Goal: Find specific page/section: Find specific page/section

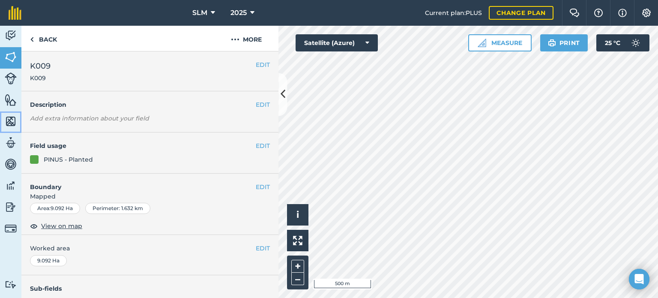
click at [10, 121] on img at bounding box center [11, 121] width 12 height 13
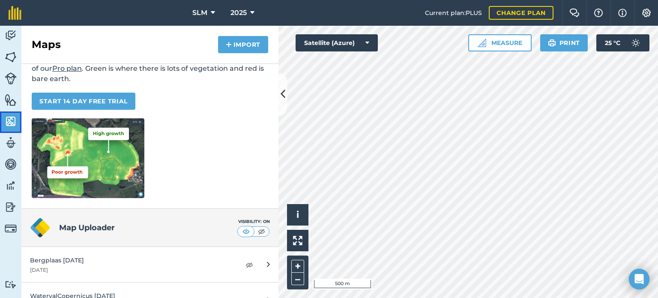
scroll to position [62, 0]
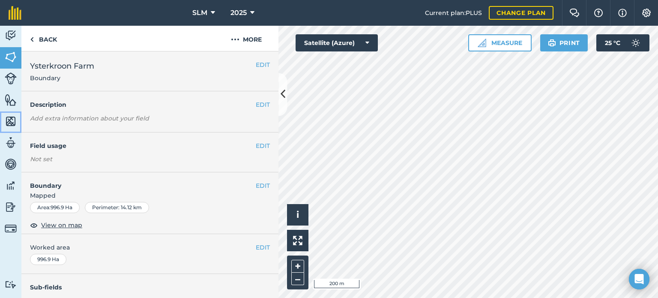
click at [10, 116] on img at bounding box center [11, 121] width 12 height 13
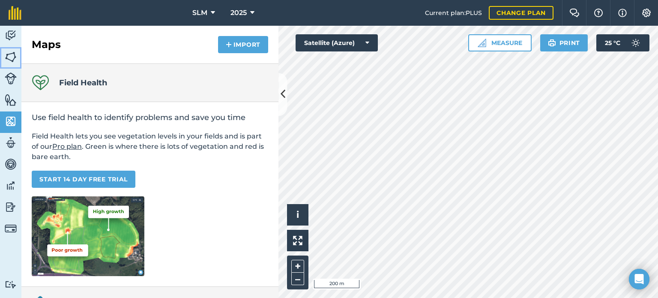
click at [7, 56] on img at bounding box center [11, 57] width 12 height 13
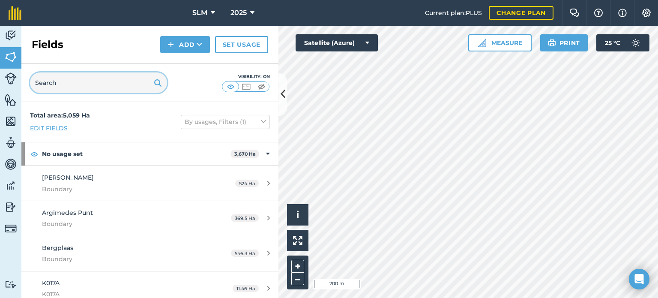
click at [66, 86] on input "text" at bounding box center [98, 82] width 137 height 21
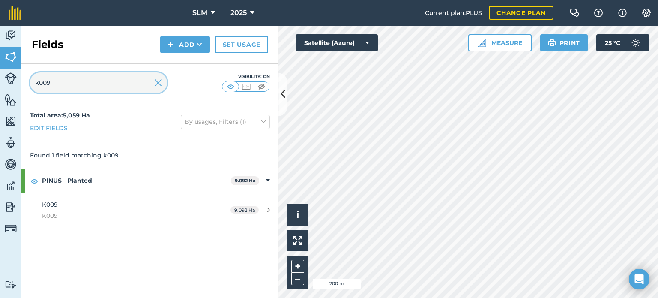
type input "k009"
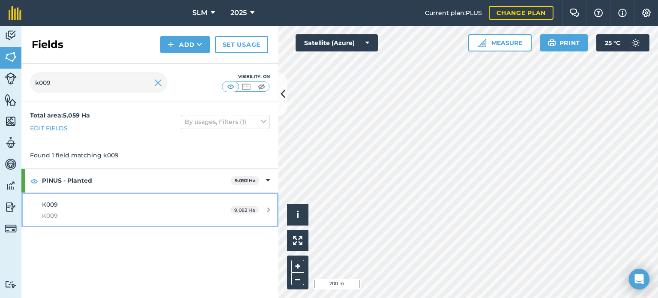
click at [98, 207] on div "K009 K009" at bounding box center [122, 210] width 161 height 21
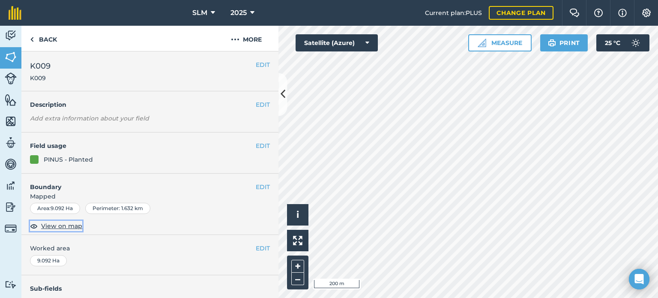
click at [63, 225] on span "View on map" at bounding box center [61, 225] width 41 height 9
click at [637, 277] on icon "Open Intercom Messenger" at bounding box center [639, 278] width 10 height 11
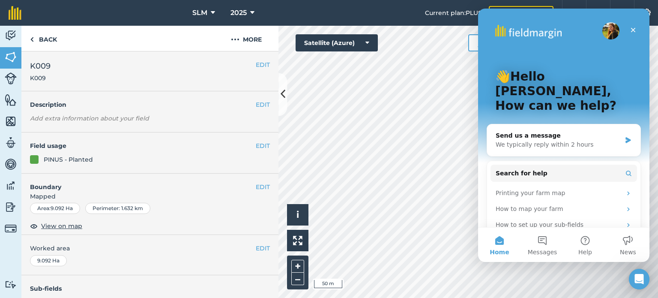
click at [637, 277] on icon "Open Intercom Messenger" at bounding box center [639, 279] width 9 height 10
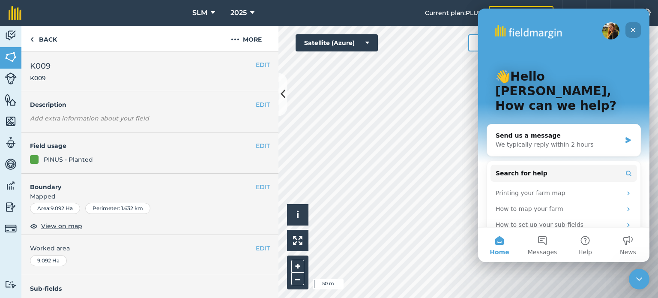
click at [630, 30] on icon "Close" at bounding box center [632, 30] width 7 height 7
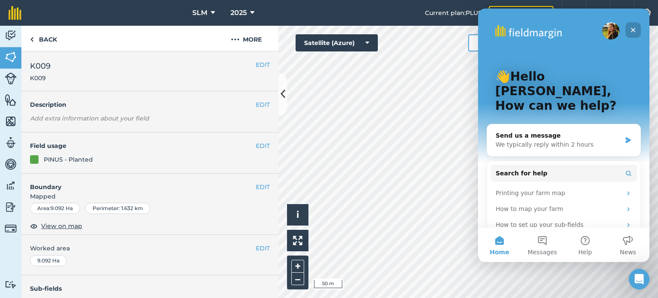
click at [632, 30] on icon "Close" at bounding box center [633, 30] width 5 height 5
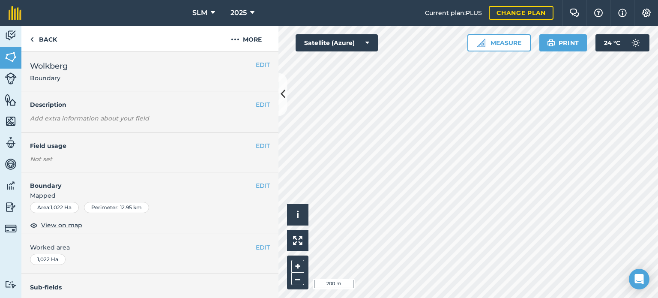
click at [63, 206] on div "Area : 1,022 Ha" at bounding box center [54, 207] width 49 height 11
click at [28, 40] on link "Back" at bounding box center [43, 38] width 44 height 25
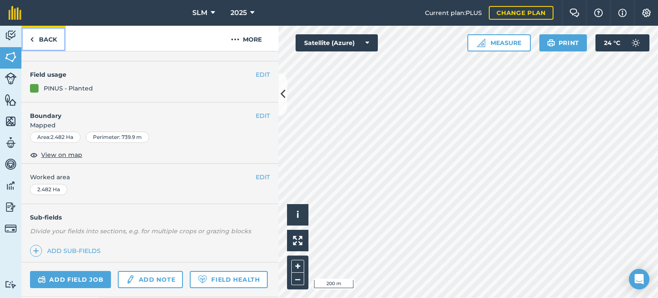
scroll to position [138, 0]
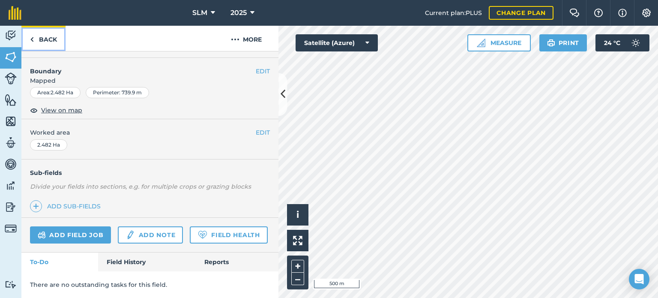
click at [36, 39] on link "Back" at bounding box center [43, 38] width 44 height 25
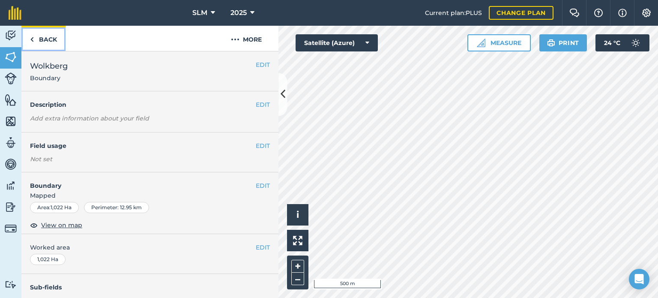
click at [34, 41] on link "Back" at bounding box center [43, 38] width 44 height 25
